Goal: Check status: Check status

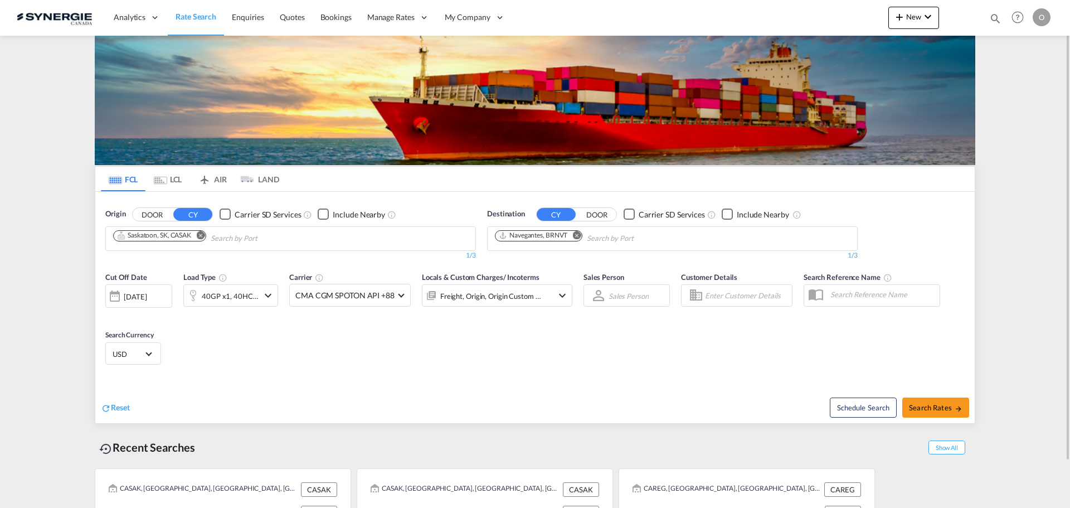
click at [998, 18] on md-icon "icon-magnify" at bounding box center [995, 18] width 12 height 12
click at [940, 25] on input at bounding box center [911, 18] width 139 height 20
paste input "SYC002546"
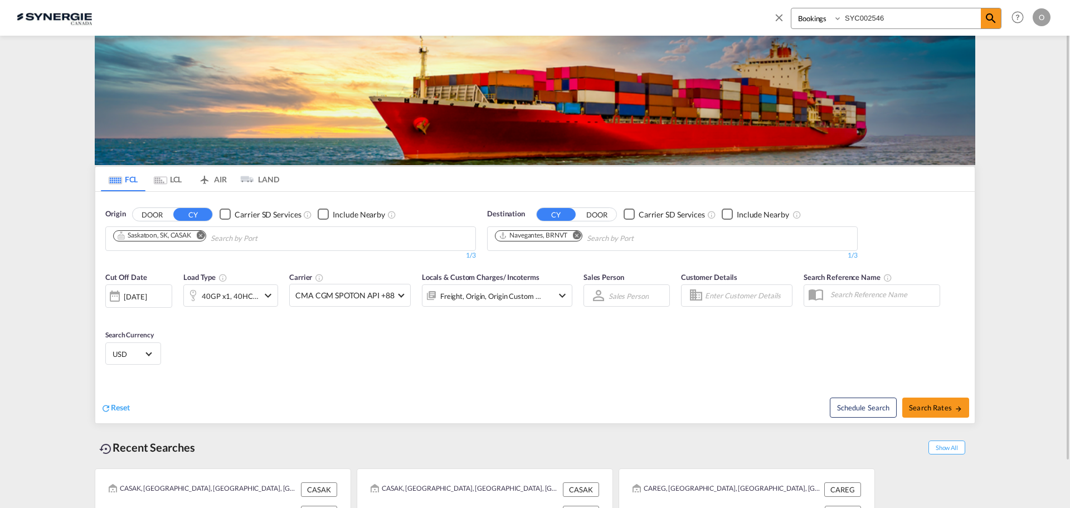
click at [978, 20] on input "SYC002546" at bounding box center [911, 18] width 139 height 20
type input "SYC002546"
click at [991, 34] on div "Bookings Quotes Enquiries SYC002546" at bounding box center [887, 21] width 228 height 27
click at [991, 26] on span at bounding box center [991, 18] width 20 height 20
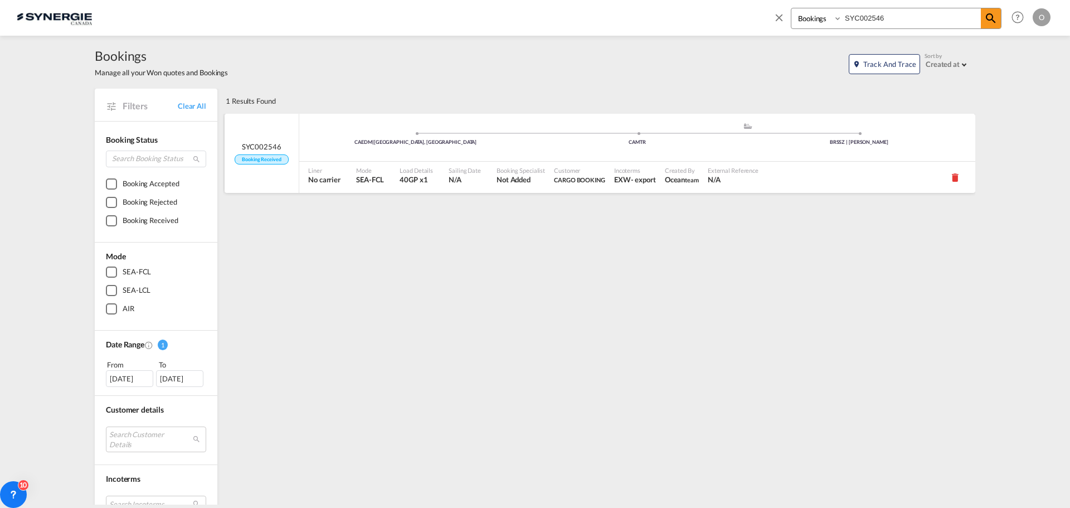
click at [508, 177] on span "Not Added" at bounding box center [521, 179] width 48 height 10
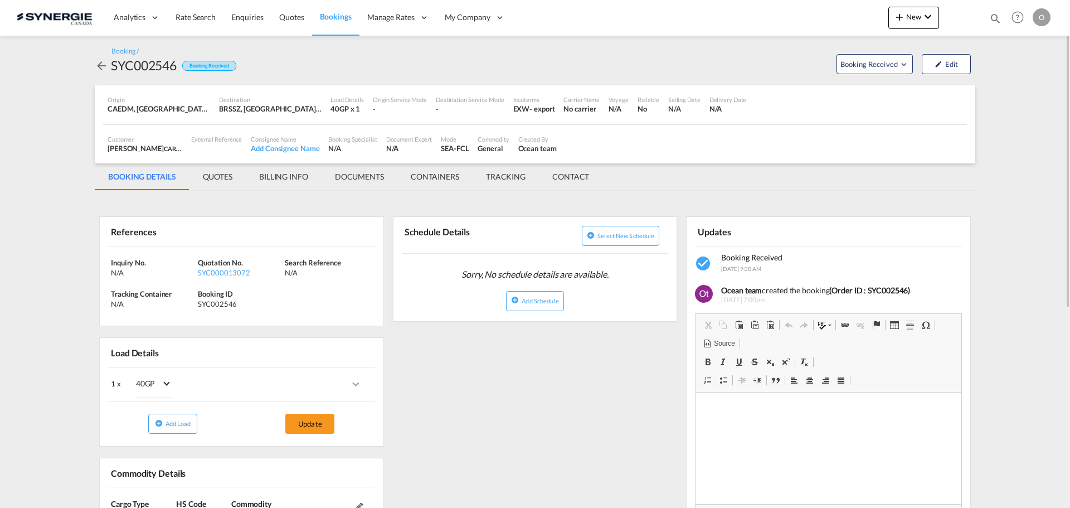
click at [221, 174] on md-tab-item "QUOTES" at bounding box center [217, 176] width 56 height 27
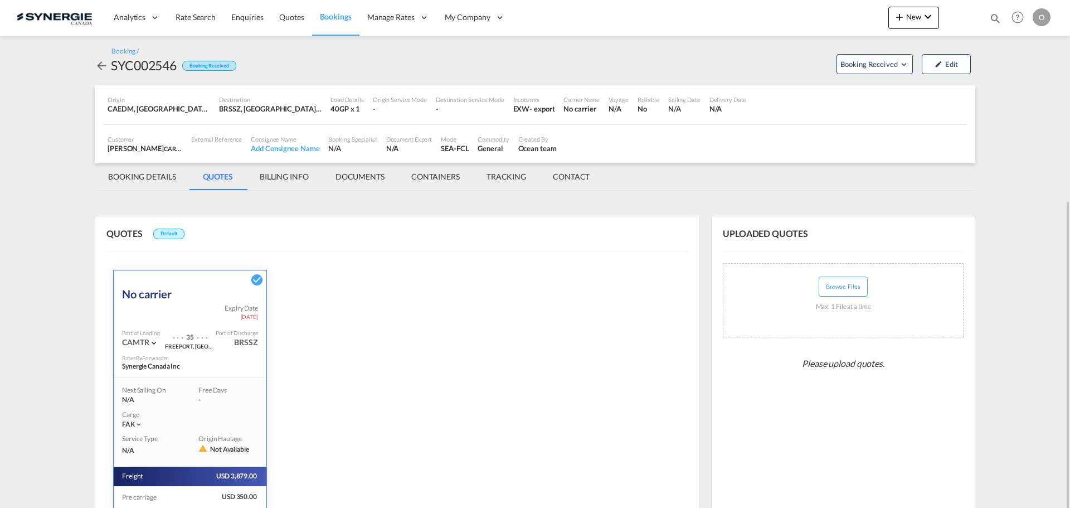
scroll to position [128, 0]
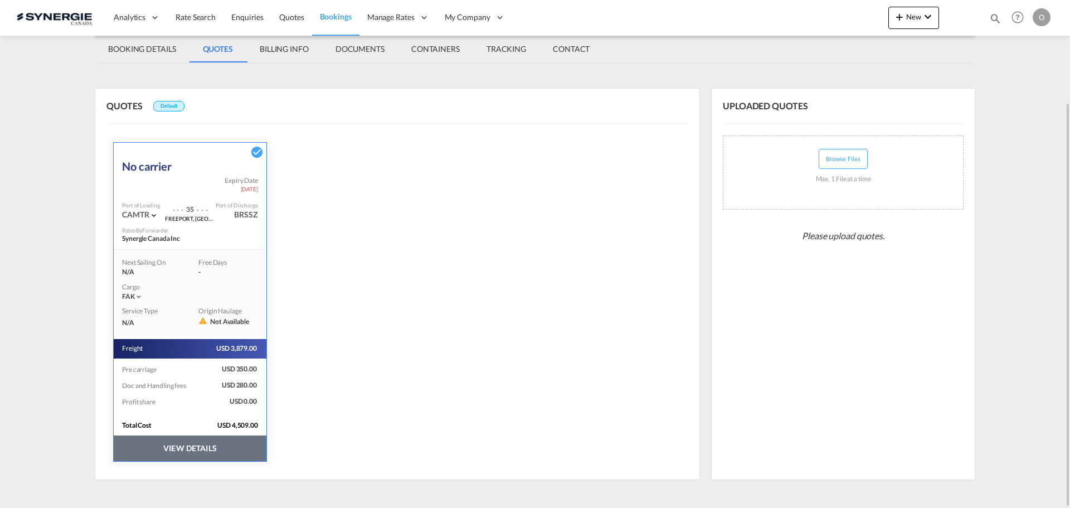
click at [211, 448] on button "VIEW DETAILS" at bounding box center [190, 448] width 153 height 26
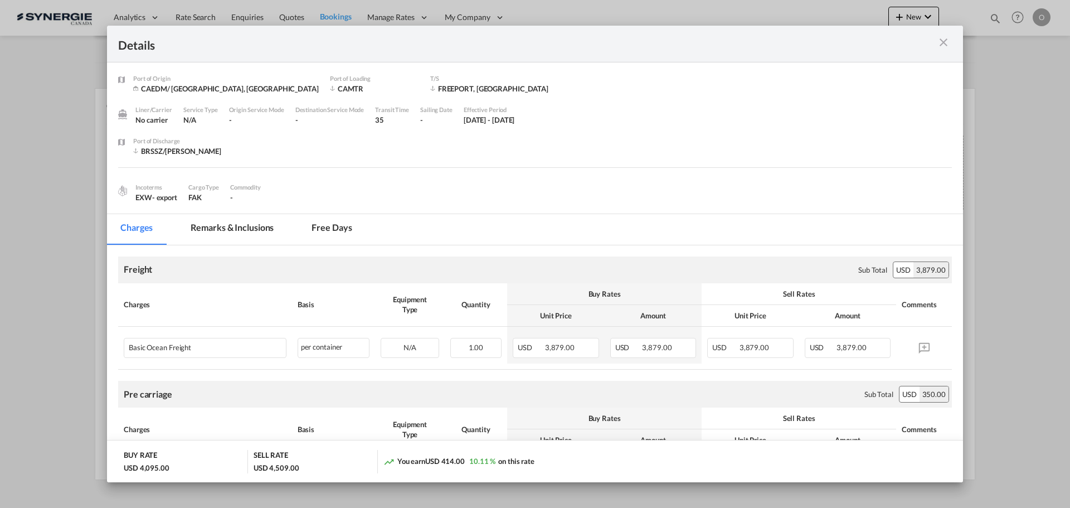
click at [329, 229] on md-tab-item "Free days" at bounding box center [331, 229] width 67 height 31
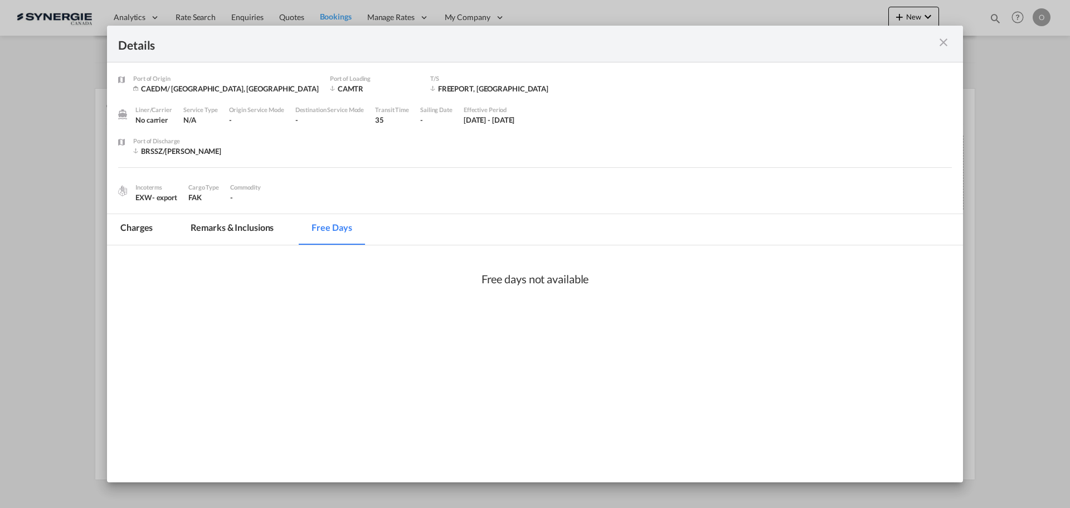
click at [265, 231] on md-tab-item "Remarks & Inclusions" at bounding box center [232, 229] width 110 height 31
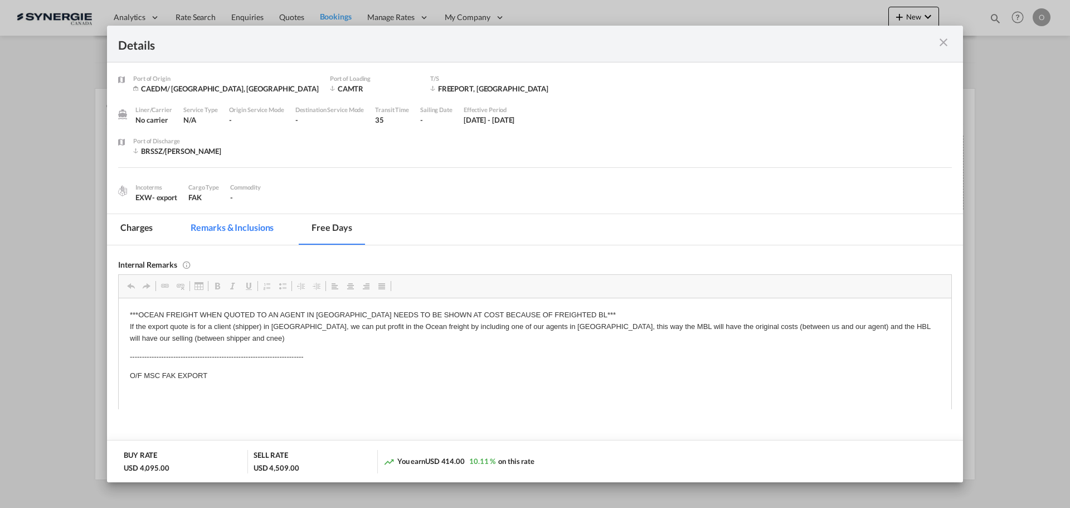
scroll to position [0, 0]
click at [143, 226] on md-tab-item "Charges" at bounding box center [136, 229] width 59 height 31
